Goal: Transaction & Acquisition: Purchase product/service

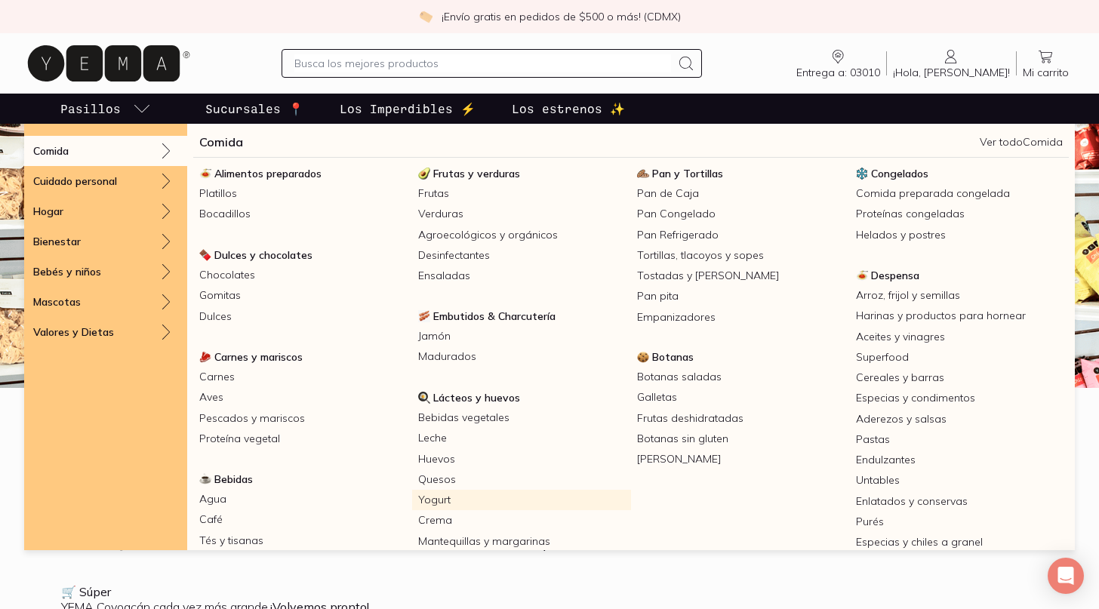
click at [455, 498] on link "Yogurt" at bounding box center [521, 500] width 219 height 20
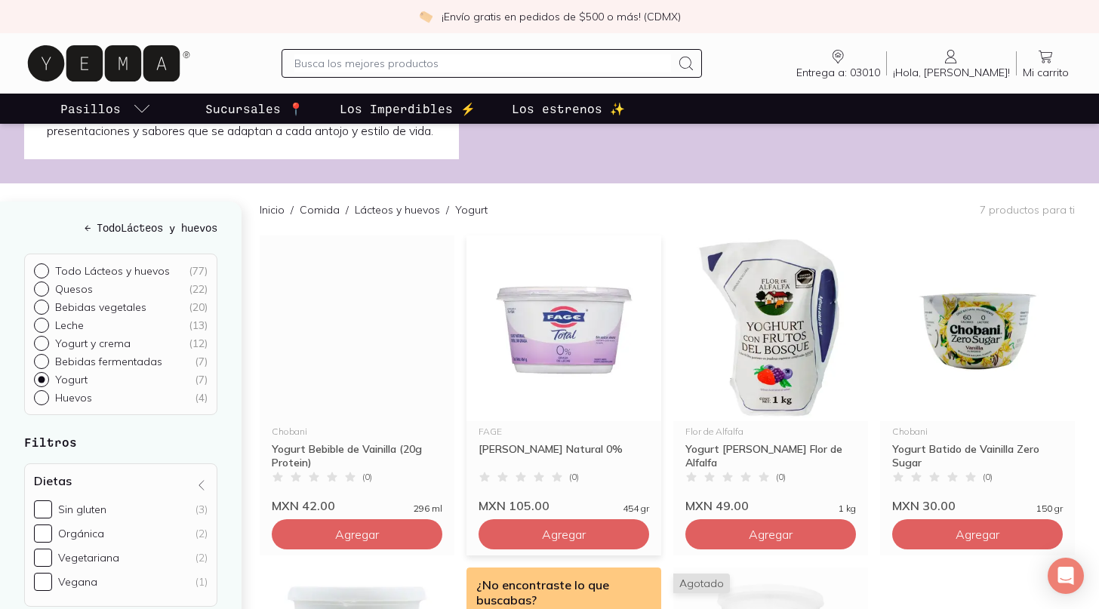
scroll to position [92, 0]
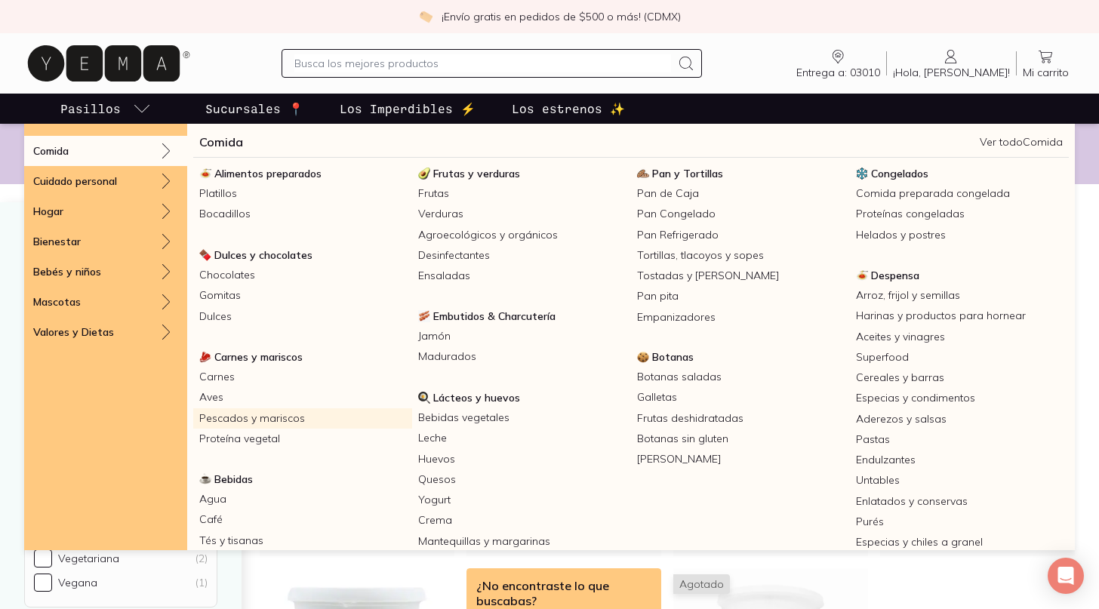
click at [317, 412] on link "Pescados y mariscos" at bounding box center [302, 419] width 219 height 20
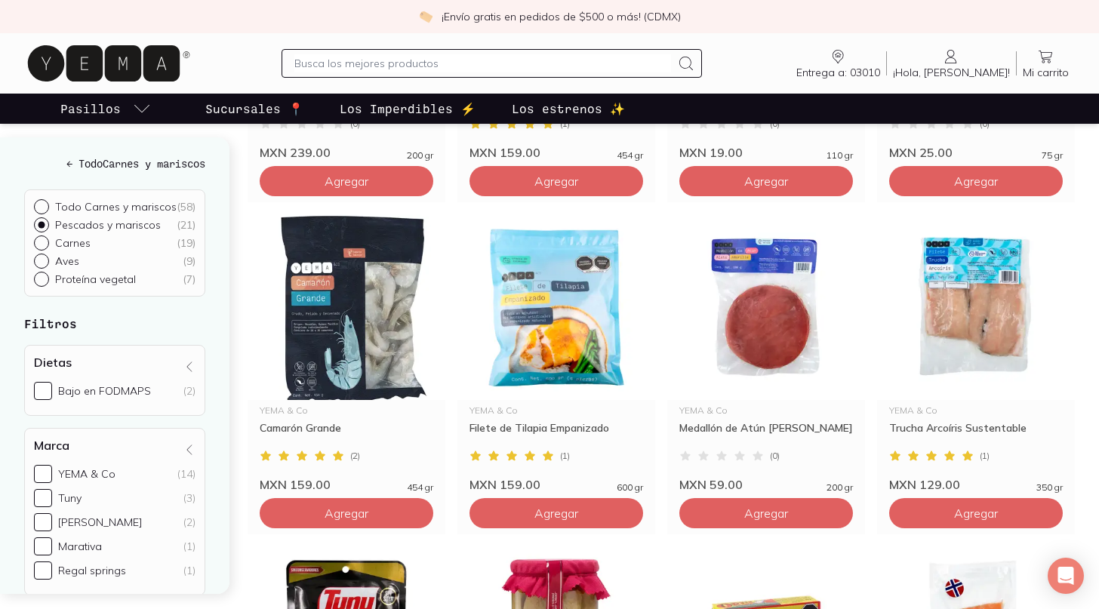
scroll to position [488, 0]
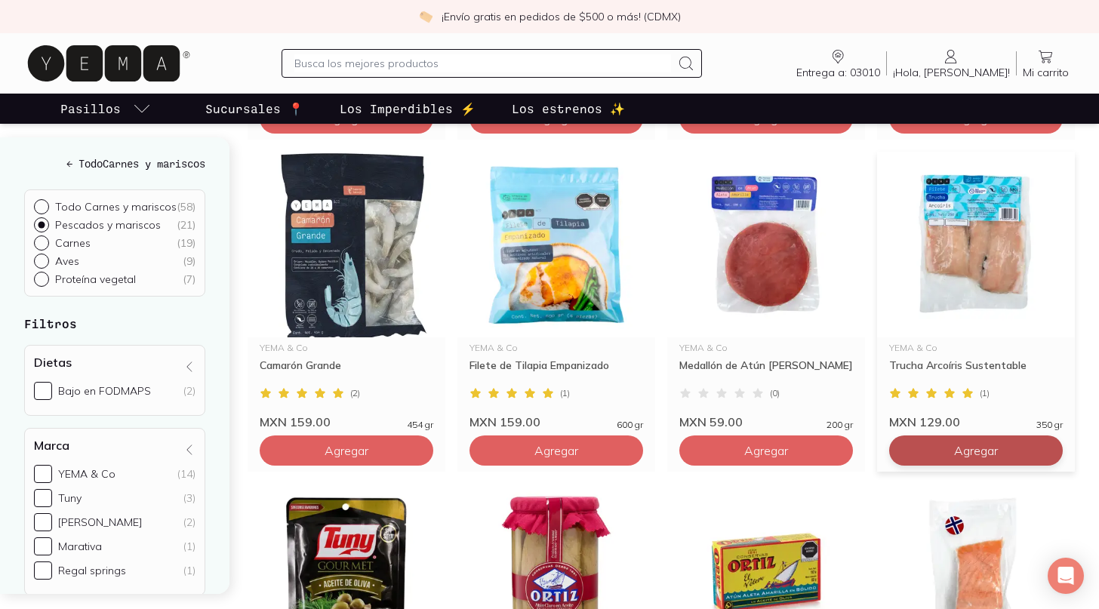
click at [947, 443] on button "Agregar" at bounding box center [977, 451] width 174 height 30
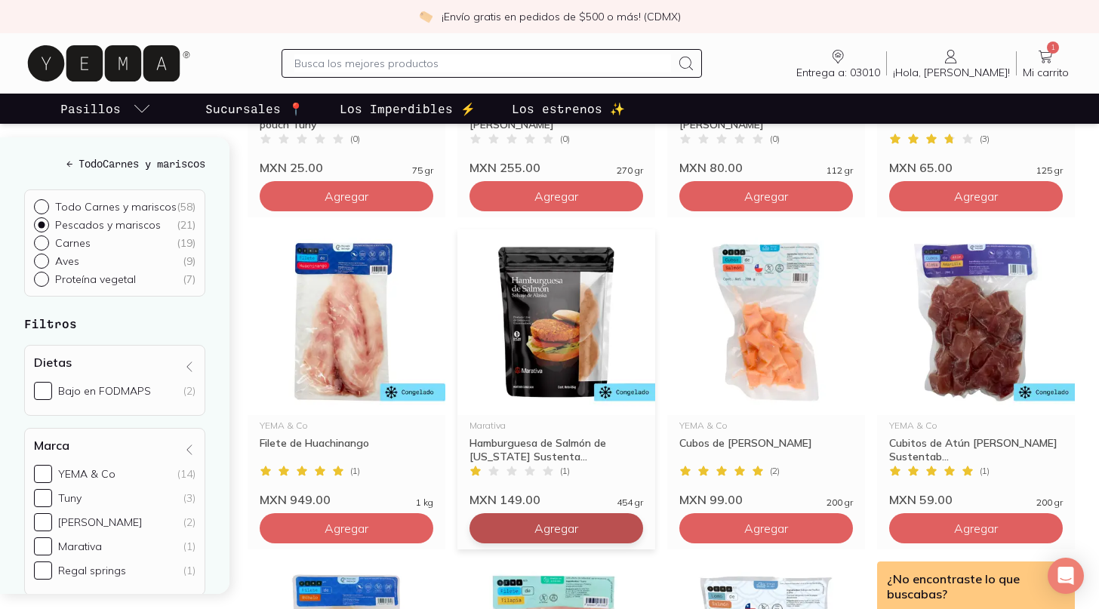
scroll to position [1076, 0]
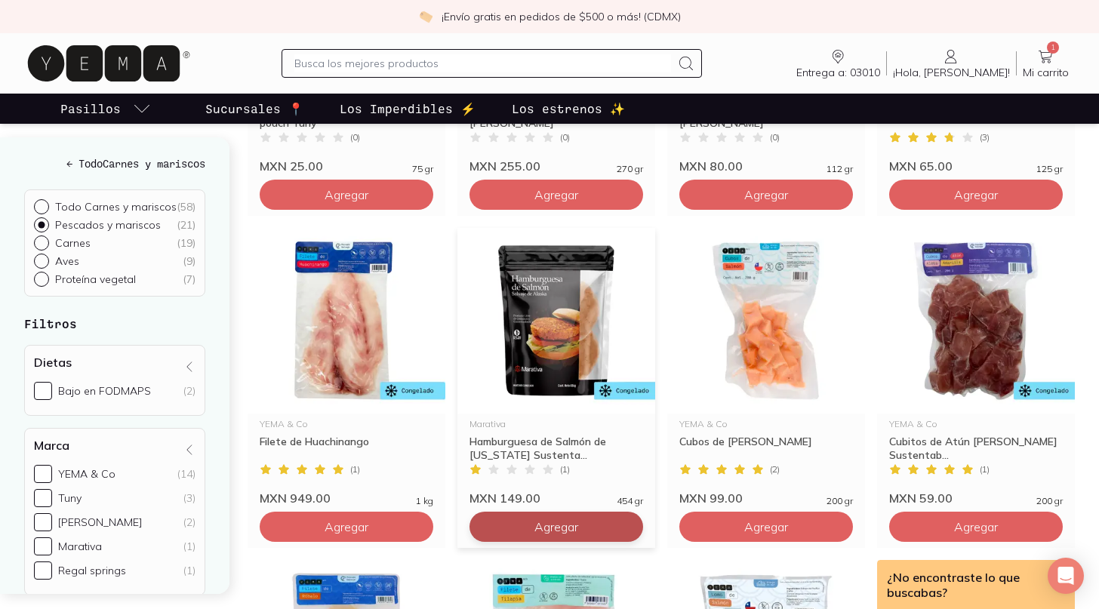
click at [587, 529] on button "Agregar" at bounding box center [557, 527] width 174 height 30
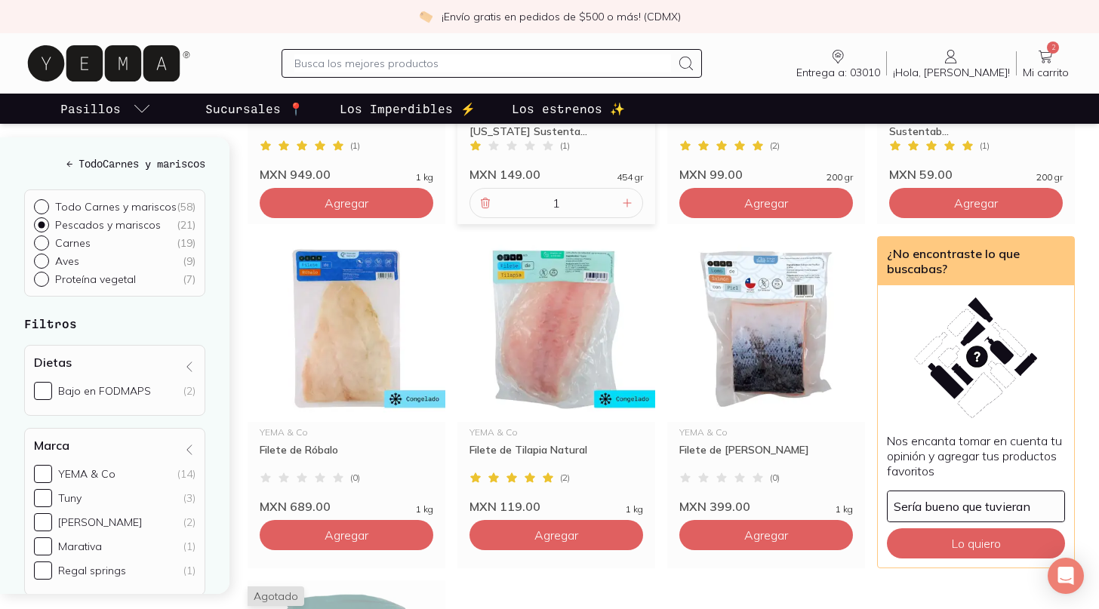
scroll to position [1423, 0]
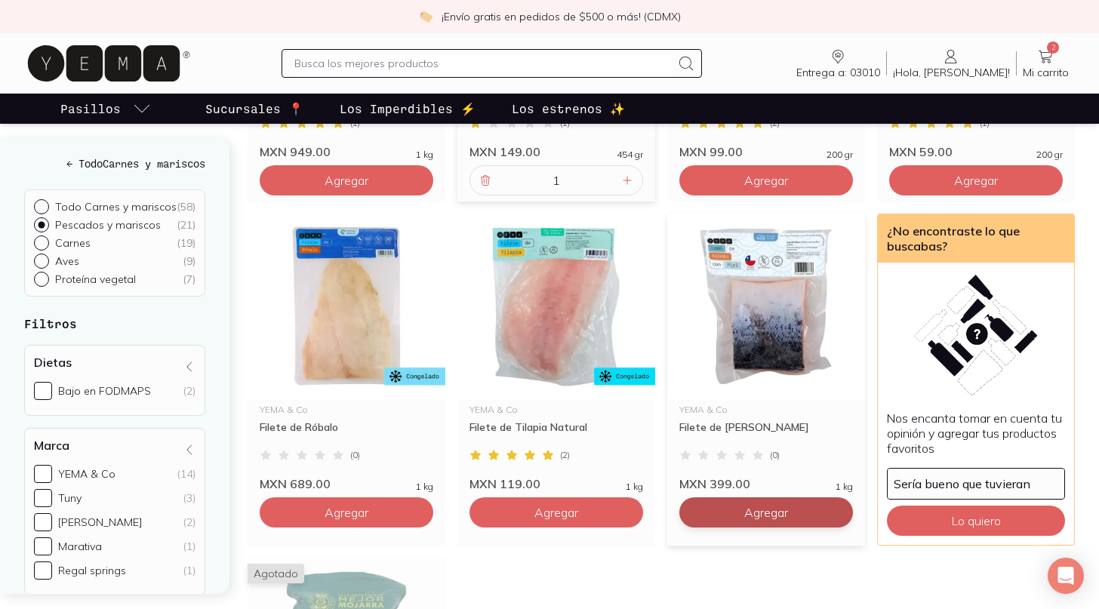
click at [725, 518] on button "Agregar" at bounding box center [767, 513] width 174 height 30
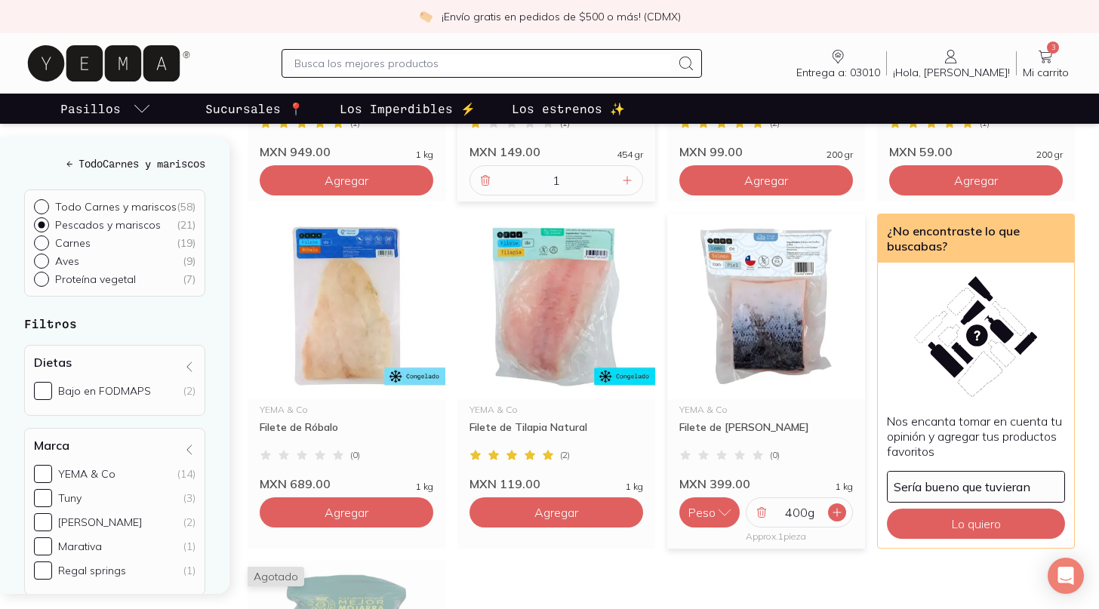
click at [838, 512] on icon at bounding box center [838, 513] width 8 height 8
click at [1053, 54] on icon at bounding box center [1046, 57] width 14 height 13
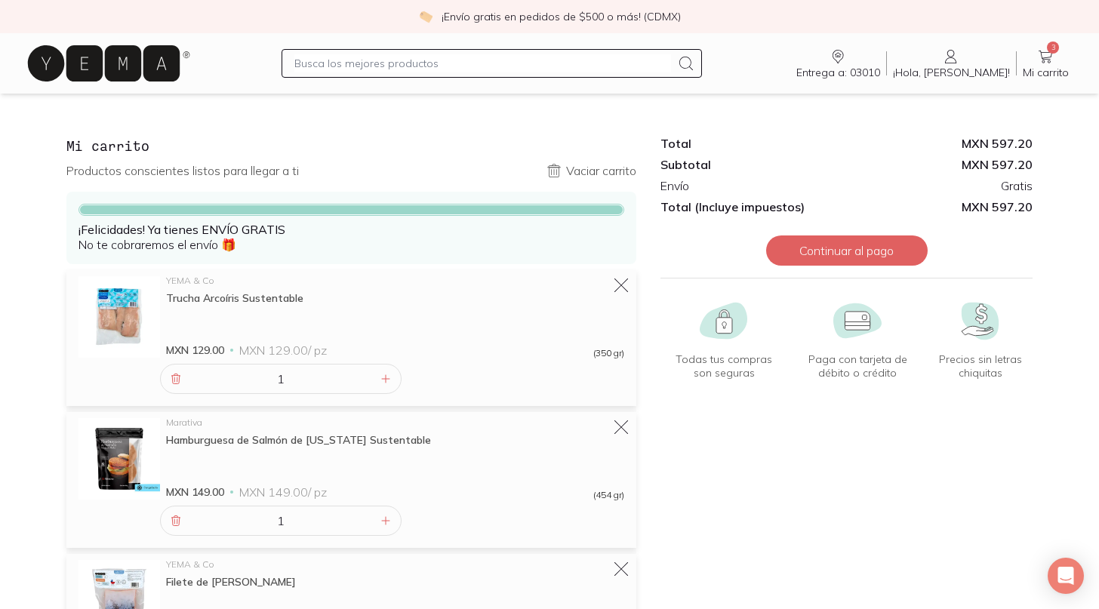
click at [357, 69] on input "text" at bounding box center [482, 63] width 377 height 18
type input "cafe"
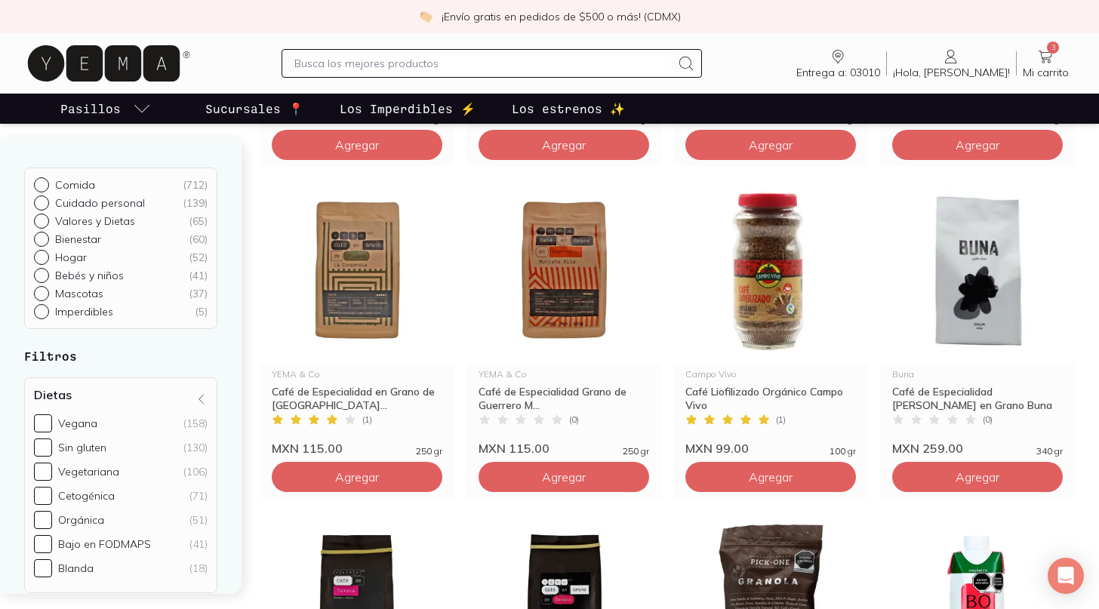
scroll to position [1016, 0]
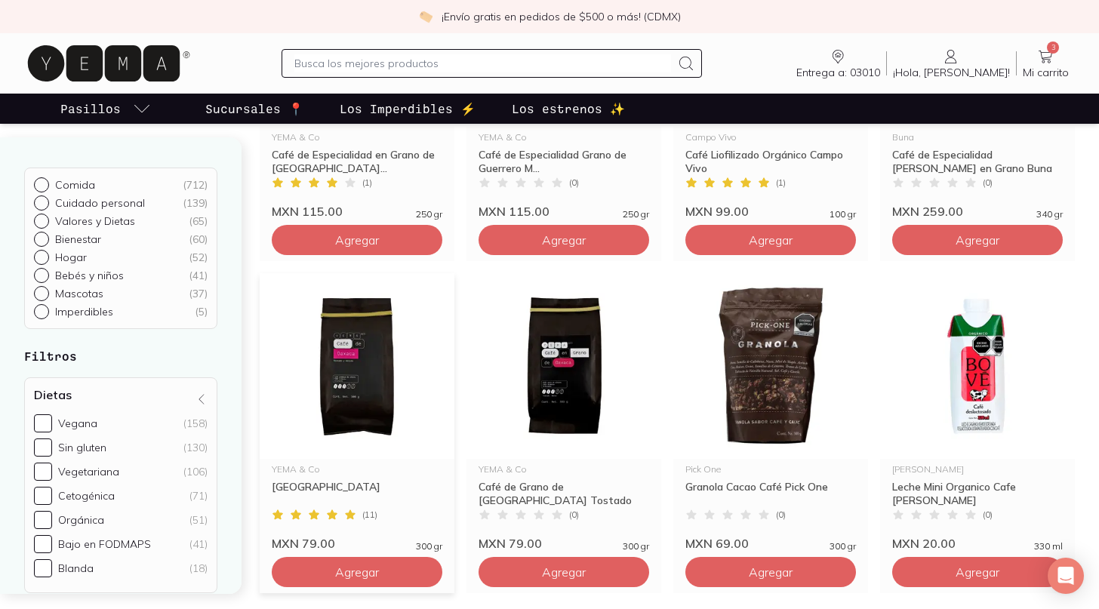
click at [384, 392] on img at bounding box center [357, 366] width 195 height 186
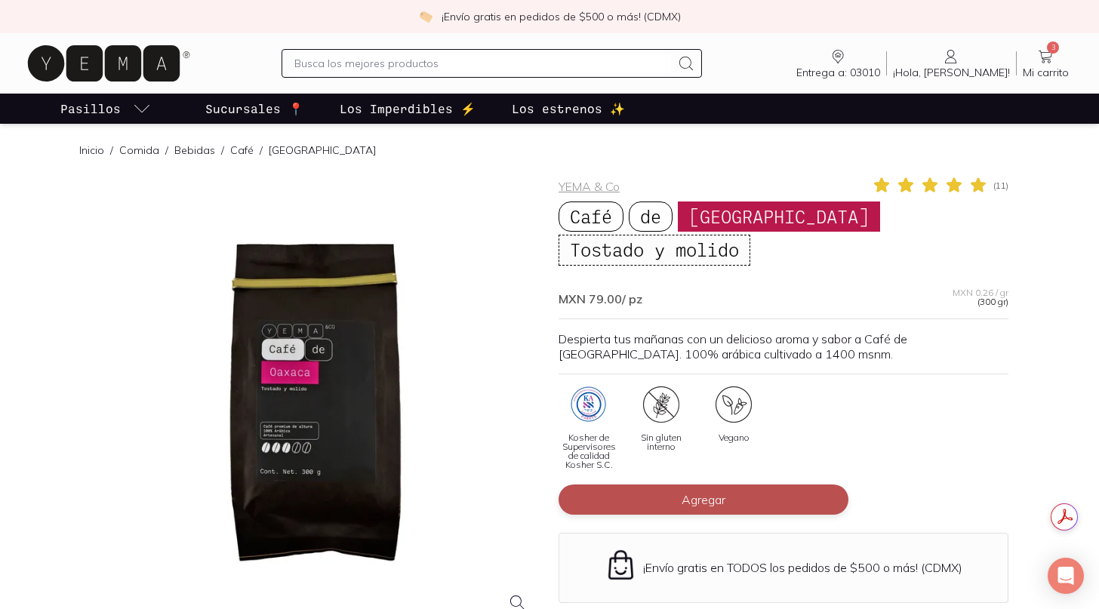
click at [717, 492] on span "Agregar" at bounding box center [704, 499] width 44 height 15
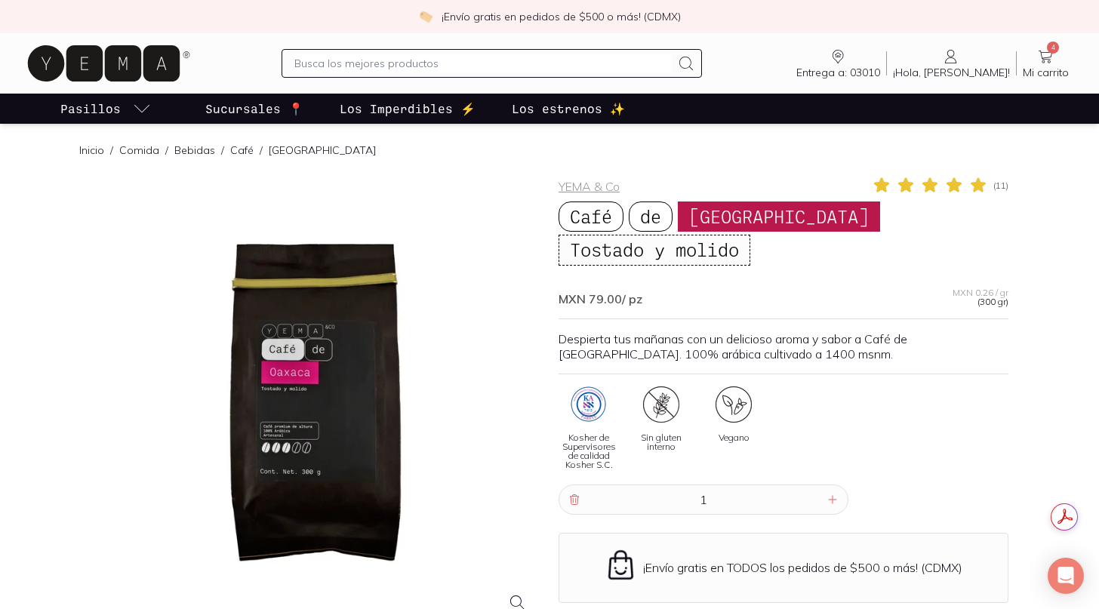
click at [1047, 56] on icon at bounding box center [1046, 57] width 18 height 18
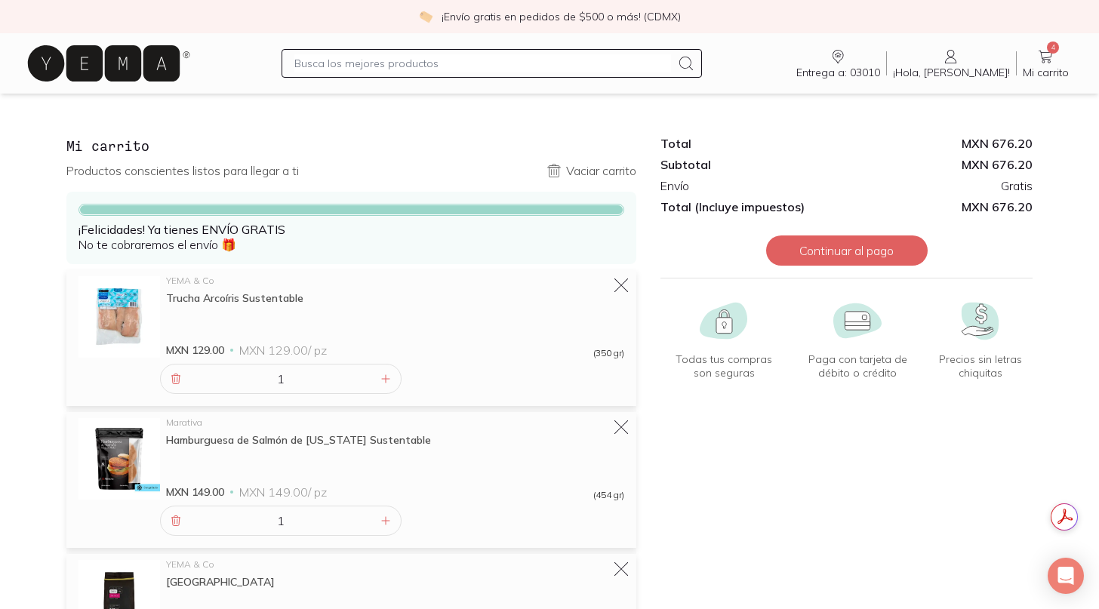
click at [288, 402] on div "YEMA & Co Trucha Arcoíris Sustentable MXN 129.00 MXN 129.00 / pz (350 gr) 1" at bounding box center [351, 338] width 570 height 136
click at [124, 61] on icon at bounding box center [104, 63] width 152 height 36
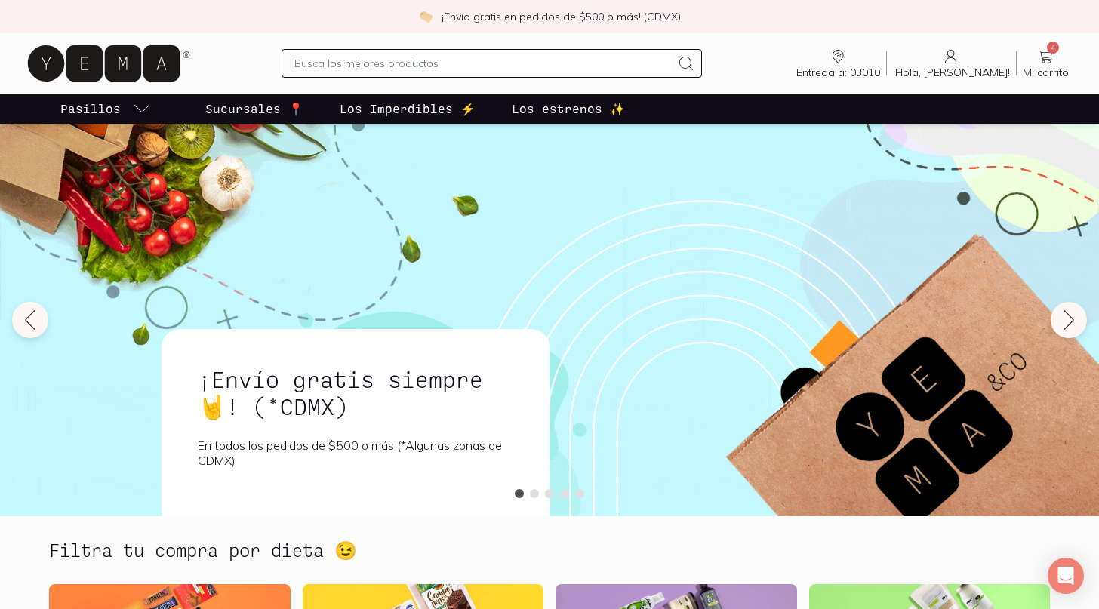
click at [392, 69] on input "text" at bounding box center [482, 63] width 377 height 18
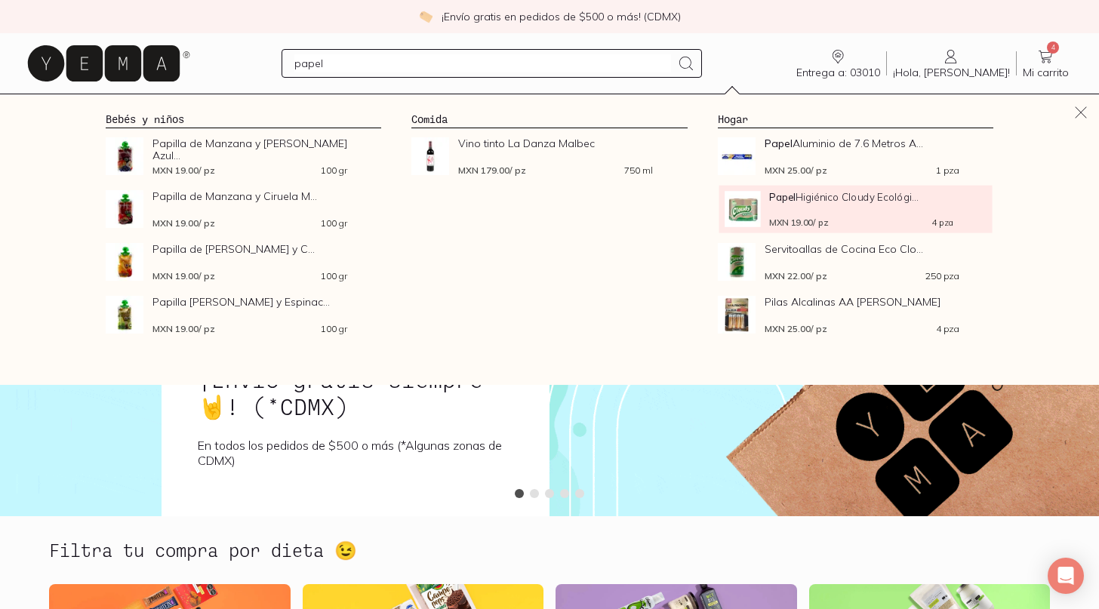
type input "papel"
click at [851, 196] on span "Papel Higiénico Cloudy Ecológi..." at bounding box center [861, 196] width 185 height 11
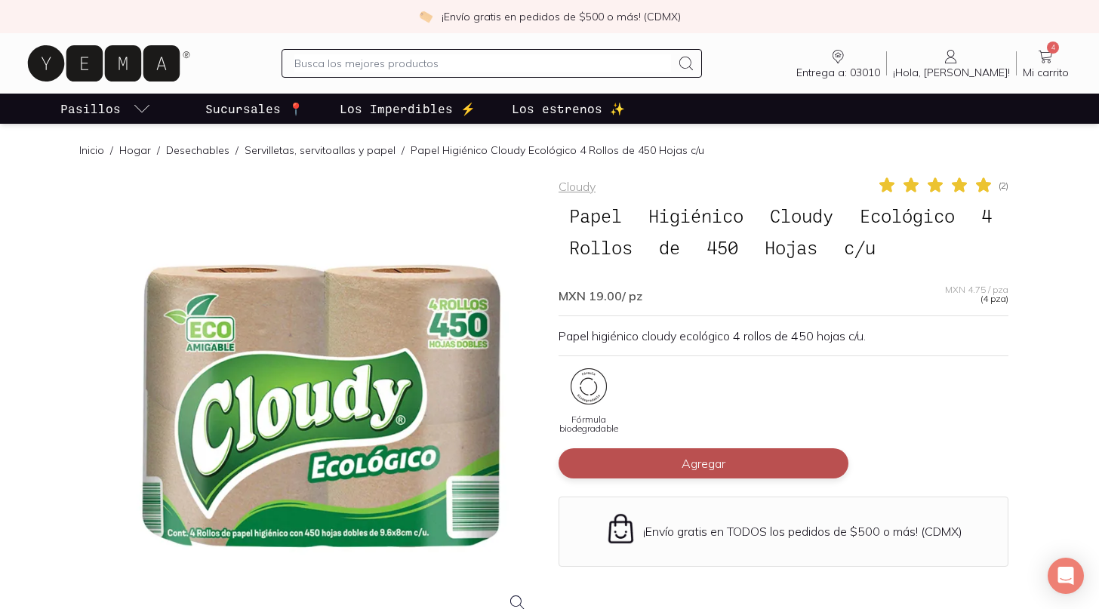
click at [692, 459] on span "Agregar" at bounding box center [704, 463] width 44 height 15
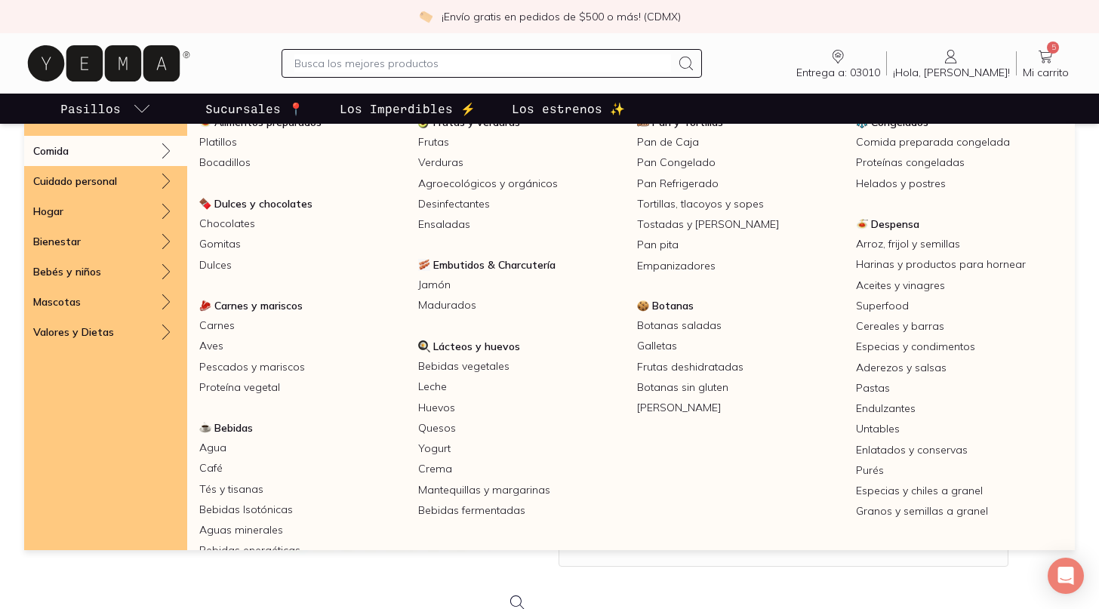
scroll to position [66, 0]
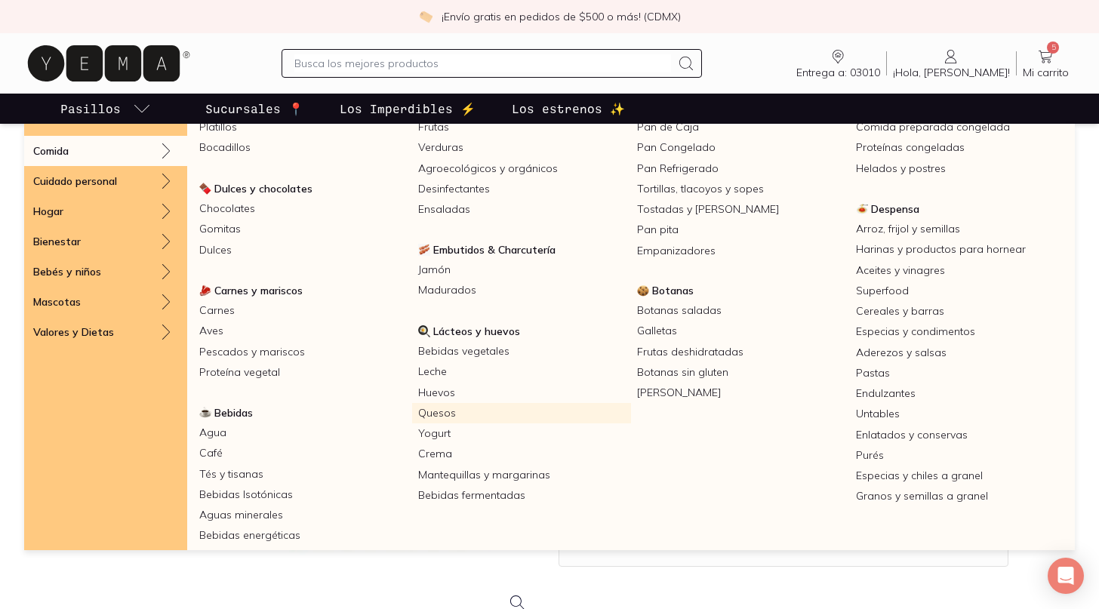
click at [452, 410] on link "Quesos" at bounding box center [521, 413] width 219 height 20
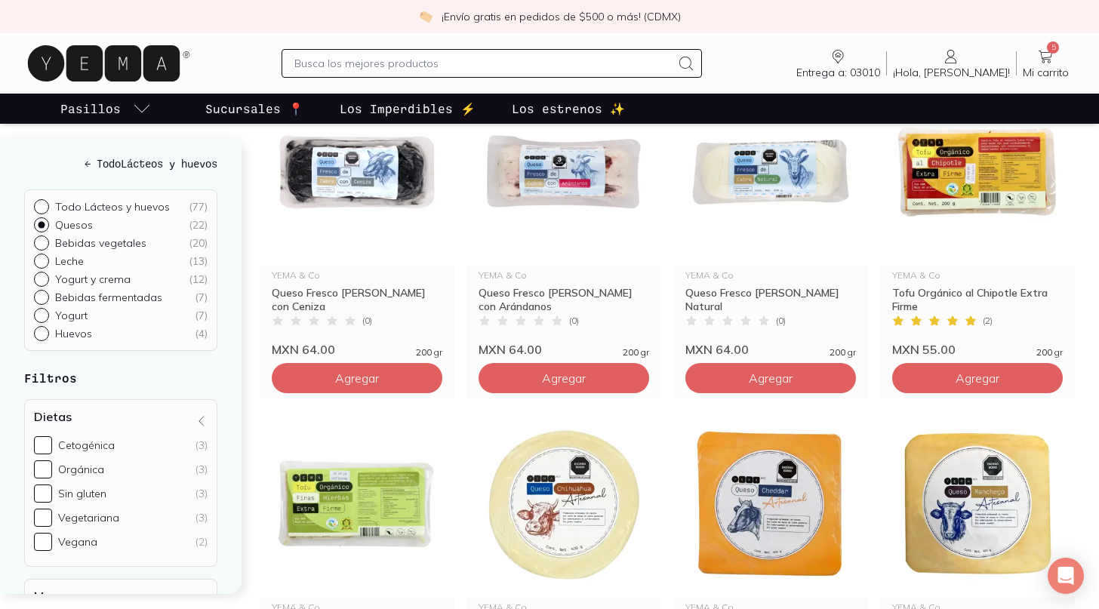
scroll to position [290, 0]
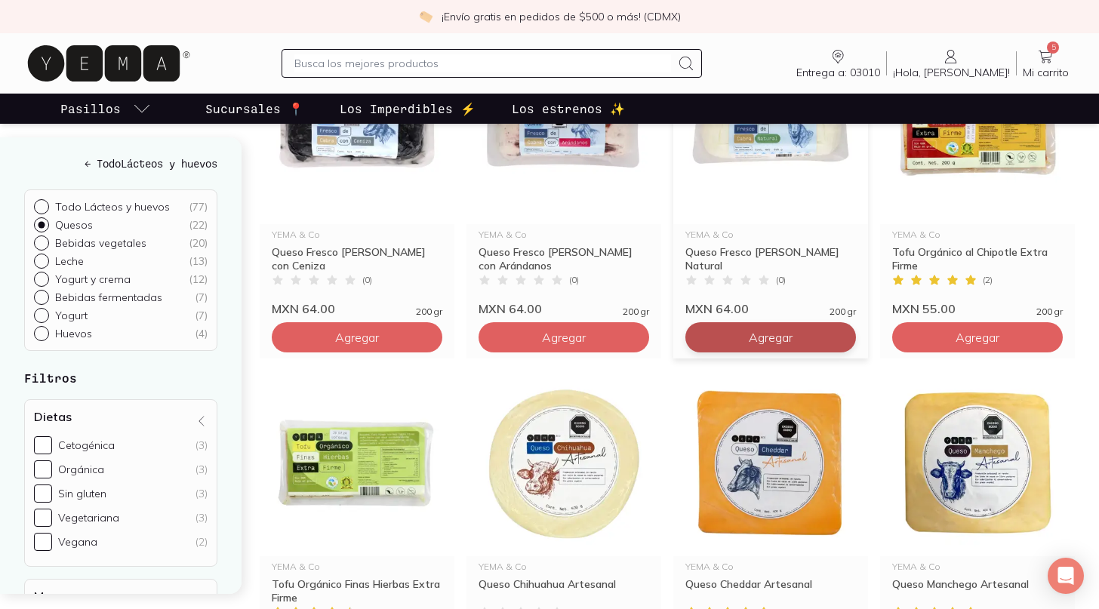
click at [749, 331] on span "Agregar" at bounding box center [771, 337] width 44 height 15
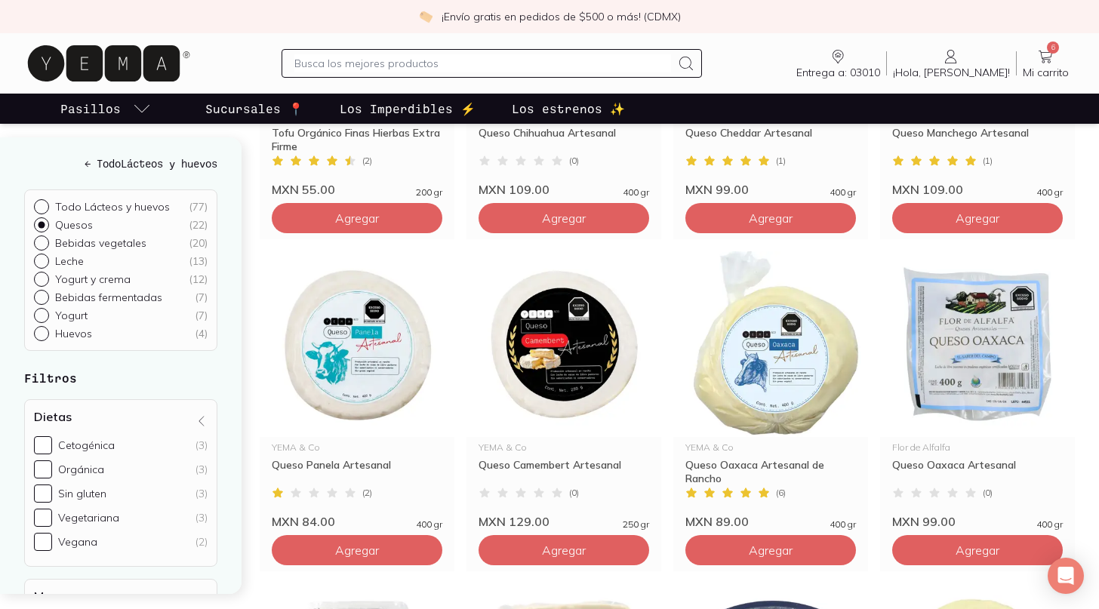
scroll to position [739, 0]
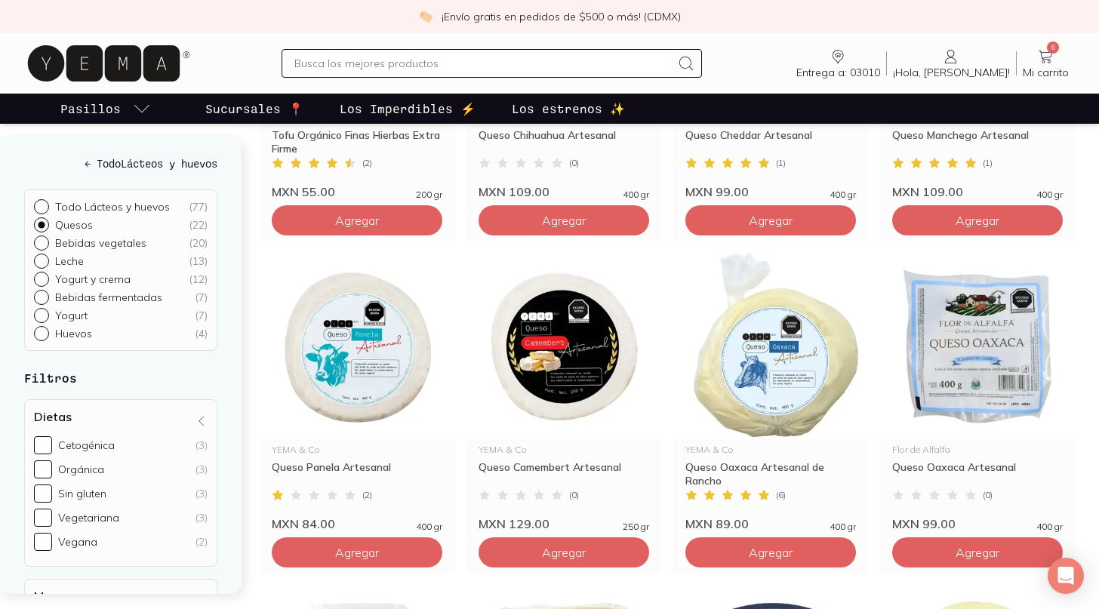
click at [1042, 46] on div "Entrega a: 03010 03010 Buscar Buscar ¡Hola, [PERSON_NAME]! [PERSON_NAME] 6 Mi c…" at bounding box center [549, 63] width 1051 height 48
click at [1057, 52] on span "6" at bounding box center [1053, 48] width 12 height 12
